Goal: Transaction & Acquisition: Purchase product/service

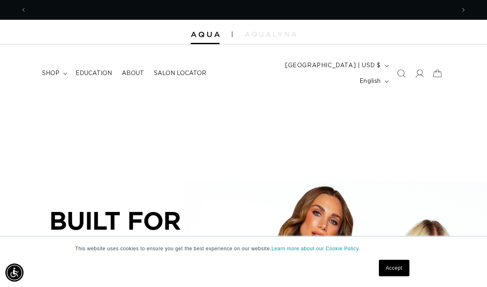
scroll to position [0, 428]
click at [413, 71] on span at bounding box center [419, 73] width 18 height 18
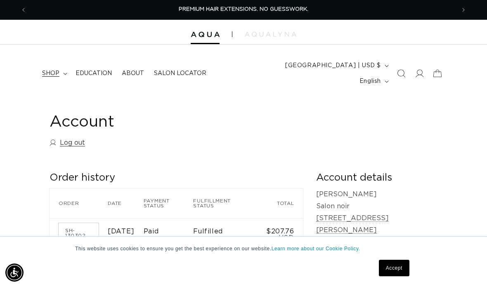
click at [58, 70] on span "shop" at bounding box center [50, 73] width 17 height 7
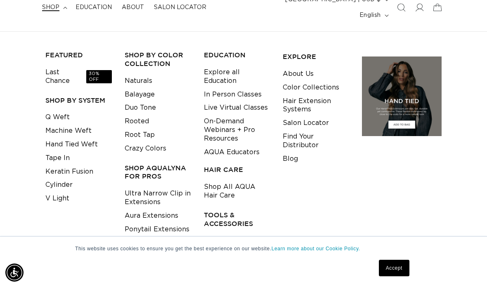
scroll to position [0, 857]
click at [86, 165] on link "Keratin Fusion" at bounding box center [69, 172] width 48 height 14
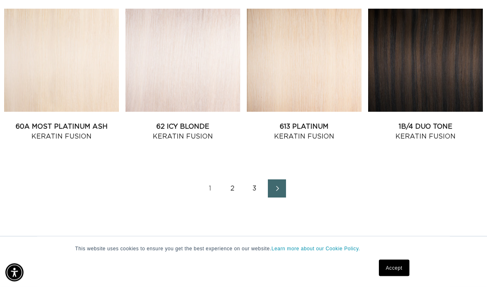
scroll to position [972, 0]
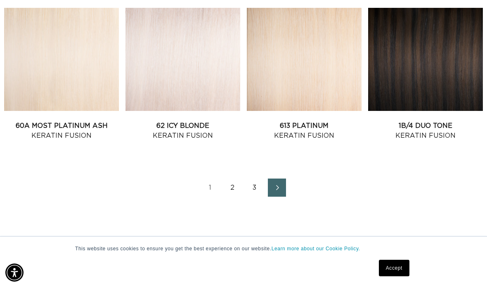
click at [230, 179] on link "2" at bounding box center [232, 188] width 18 height 18
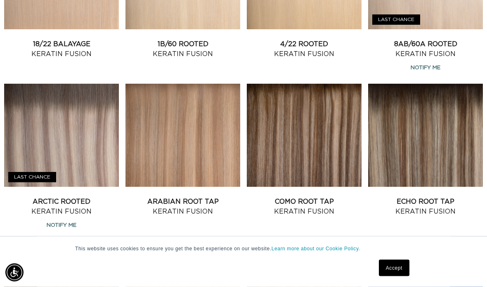
scroll to position [739, 0]
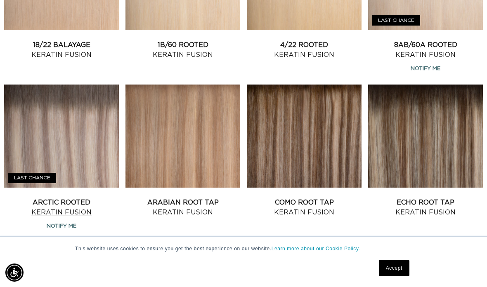
click at [73, 198] on link "Arctic Rooted Keratin Fusion" at bounding box center [61, 208] width 115 height 20
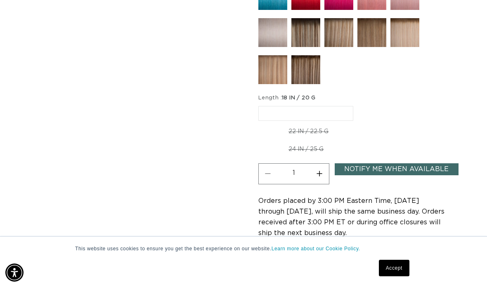
scroll to position [0, 857]
click at [293, 95] on span "18 IN / 20 G" at bounding box center [299, 97] width 34 height 5
click at [321, 174] on button "Increase quantity for Arctic Rooted - Keratin Fusion" at bounding box center [319, 173] width 19 height 21
click at [267, 174] on button "Decrease quantity for Arctic Rooted - Keratin Fusion" at bounding box center [268, 173] width 19 height 21
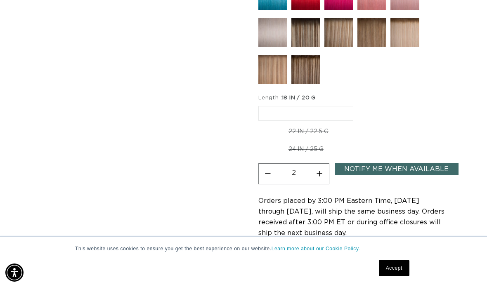
type input "1"
